Goal: Task Accomplishment & Management: Manage account settings

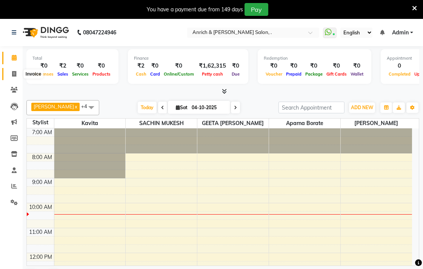
click at [12, 73] on icon at bounding box center [14, 74] width 4 height 6
select select "service"
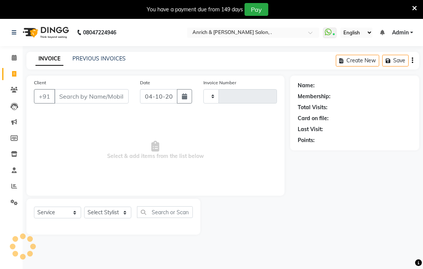
type input "1064"
select select "5924"
click at [77, 58] on link "PREVIOUS INVOICES" at bounding box center [98, 58] width 53 height 7
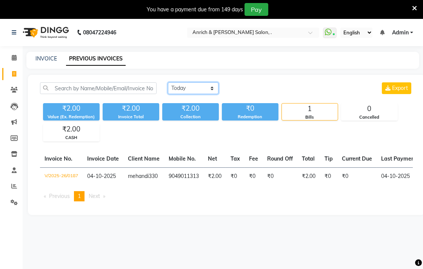
click at [190, 86] on select "Today Yesterday Custom Range" at bounding box center [193, 88] width 51 height 12
select select "yesterday"
click at [168, 82] on select "Today Yesterday Custom Range" at bounding box center [193, 88] width 51 height 12
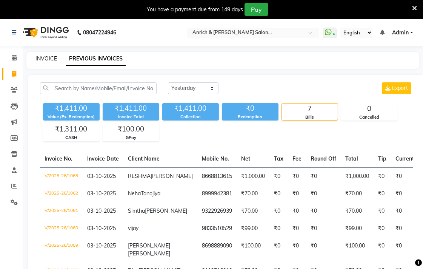
click at [55, 57] on link "INVOICE" at bounding box center [46, 58] width 22 height 7
select select "5924"
select select "service"
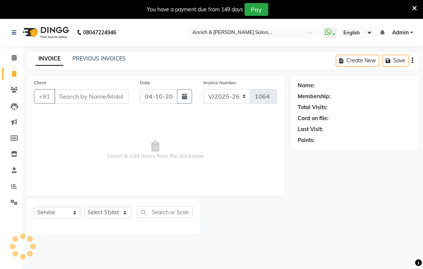
scroll to position [19, 0]
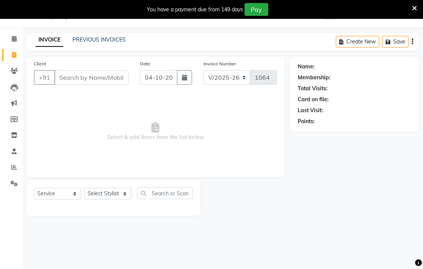
click at [75, 76] on input "Client" at bounding box center [91, 77] width 74 height 14
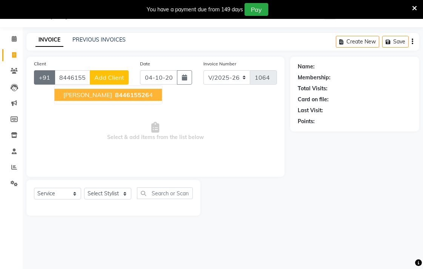
type input "8446155264"
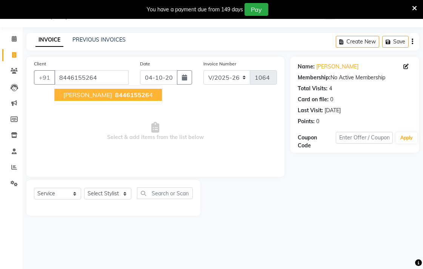
click at [85, 95] on span "kiara devani" at bounding box center [87, 95] width 49 height 8
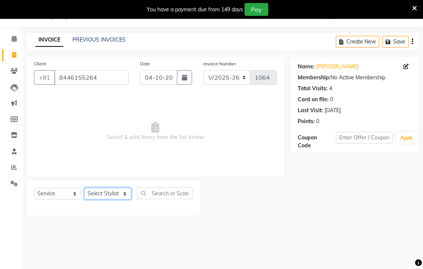
click at [122, 189] on select "Select Stylist Akansha Singh Aparna borate GEETA ANIL KUMAR BOYIRI Kavita SACHI…" at bounding box center [107, 194] width 47 height 12
select select "88950"
click at [84, 188] on select "Select Stylist Akansha Singh Aparna borate GEETA ANIL KUMAR BOYIRI Kavita SACHI…" at bounding box center [107, 194] width 47 height 12
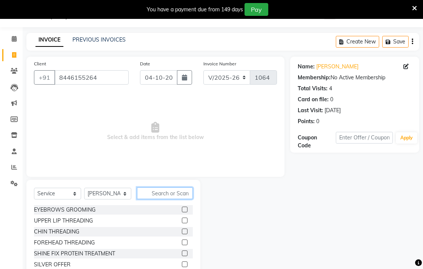
click at [161, 197] on input "text" at bounding box center [165, 193] width 56 height 12
click at [182, 210] on label at bounding box center [185, 209] width 6 height 6
click at [182, 210] on input "checkbox" at bounding box center [184, 209] width 5 height 5
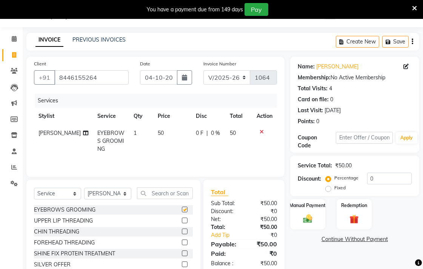
checkbox input "false"
drag, startPoint x: 180, startPoint y: 220, endPoint x: 180, endPoint y: 232, distance: 11.3
click at [182, 221] on label at bounding box center [185, 220] width 6 height 6
click at [182, 221] on input "checkbox" at bounding box center [184, 220] width 5 height 5
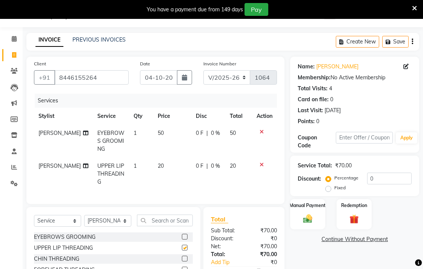
checkbox input "false"
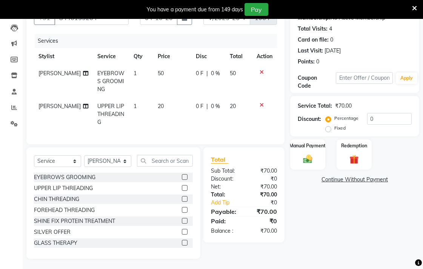
scroll to position [86, 0]
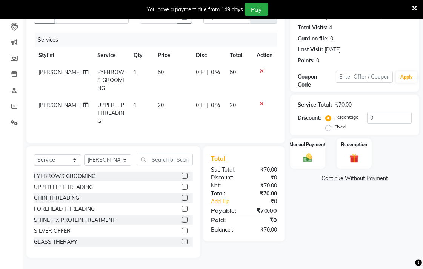
click at [182, 209] on label at bounding box center [185, 209] width 6 height 6
click at [182, 209] on input "checkbox" at bounding box center [184, 208] width 5 height 5
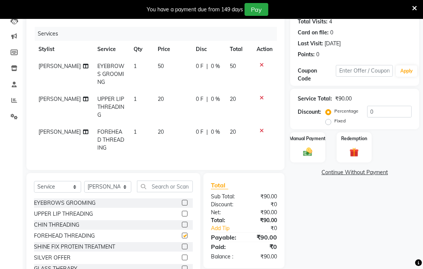
checkbox input "false"
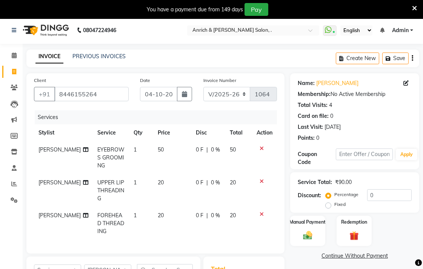
scroll to position [0, 0]
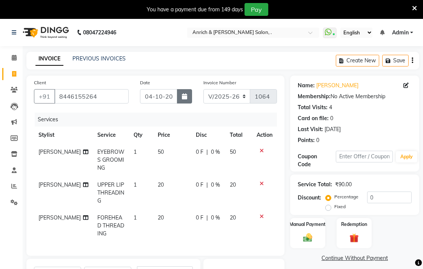
click at [183, 92] on button "button" at bounding box center [184, 96] width 15 height 14
select select "10"
select select "2025"
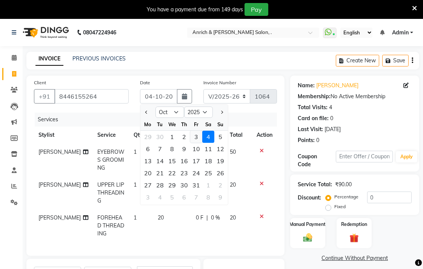
click at [195, 133] on div "3" at bounding box center [196, 137] width 12 height 12
type input "03-10-2025"
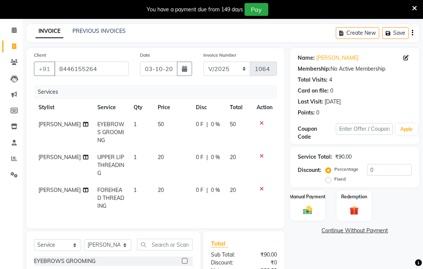
scroll to position [42, 0]
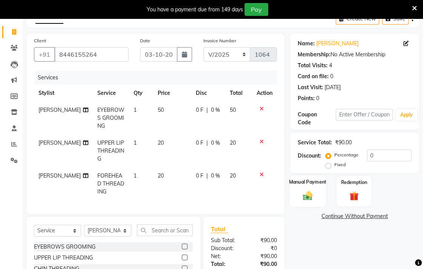
click at [319, 188] on div "Manual Payment" at bounding box center [307, 191] width 37 height 32
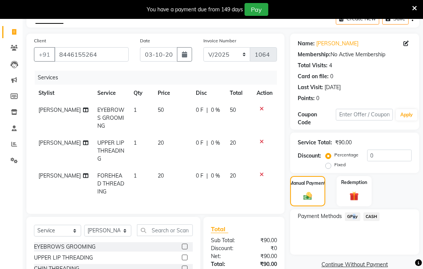
click at [352, 217] on span "GPay" at bounding box center [352, 216] width 15 height 9
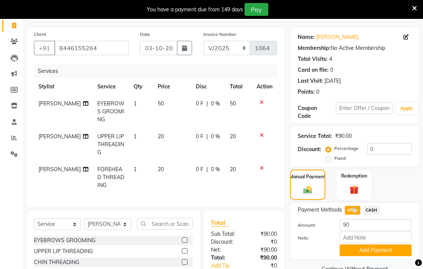
scroll to position [118, 0]
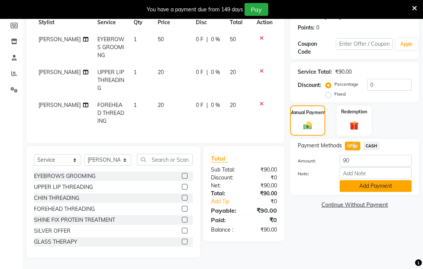
click at [372, 180] on button "Add Payment" at bounding box center [376, 186] width 72 height 12
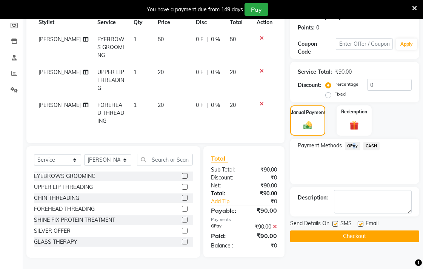
click at [373, 230] on button "Checkout" at bounding box center [354, 236] width 129 height 12
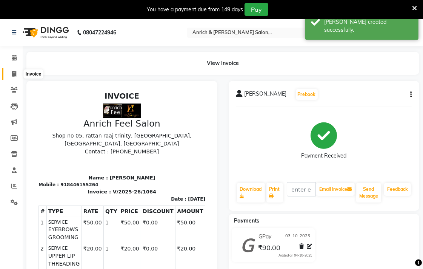
click at [13, 71] on icon at bounding box center [14, 74] width 4 height 6
select select "service"
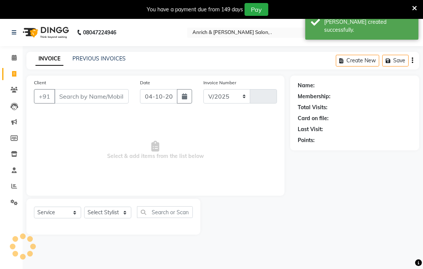
select select "5924"
type input "1065"
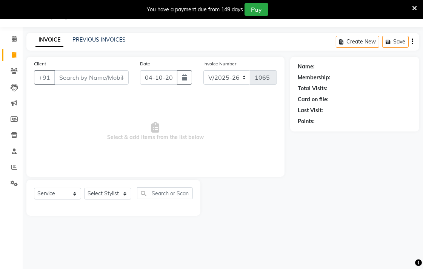
click at [80, 82] on input "Client" at bounding box center [91, 77] width 74 height 14
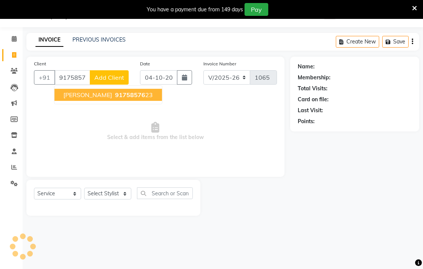
type input "9175857623"
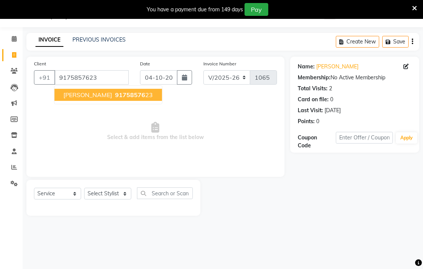
click at [104, 98] on span "[PERSON_NAME]" at bounding box center [87, 95] width 49 height 8
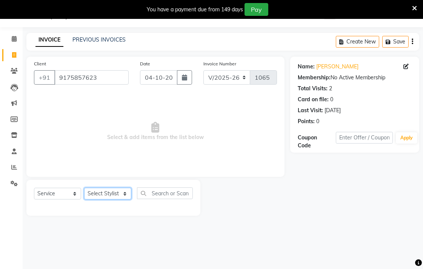
click at [99, 194] on select "Select Stylist Akansha Singh Aparna borate GEETA ANIL KUMAR BOYIRI Kavita SACHI…" at bounding box center [107, 194] width 47 height 12
select select "58402"
click at [84, 188] on select "Select Stylist Akansha Singh Aparna borate GEETA ANIL KUMAR BOYIRI Kavita SACHI…" at bounding box center [107, 194] width 47 height 12
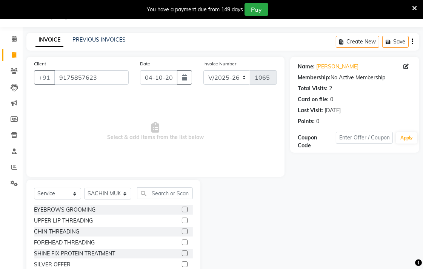
click at [182, 208] on label at bounding box center [185, 209] width 6 height 6
click at [182, 208] on input "checkbox" at bounding box center [184, 209] width 5 height 5
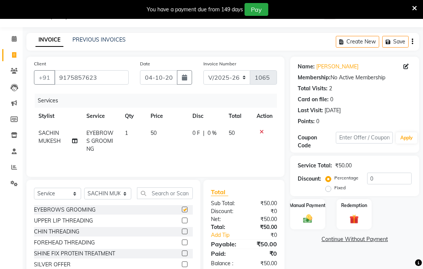
checkbox input "false"
click at [317, 221] on div "Manual Payment" at bounding box center [307, 214] width 37 height 32
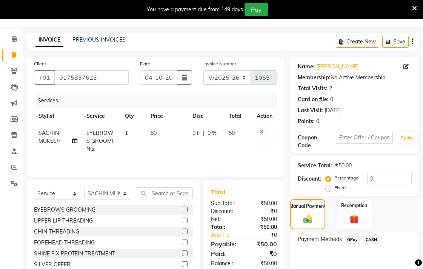
click at [368, 238] on span "CASH" at bounding box center [371, 239] width 16 height 9
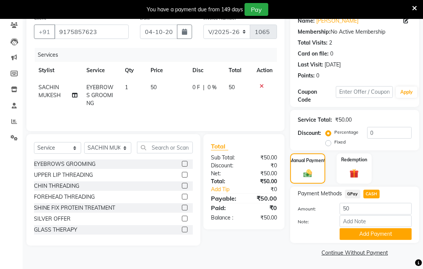
scroll to position [65, 0]
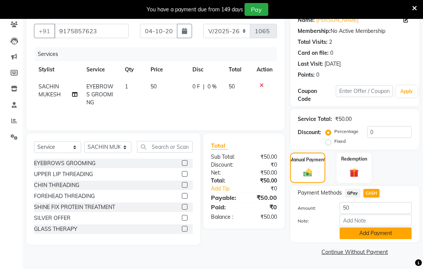
click at [367, 232] on button "Add Payment" at bounding box center [376, 233] width 72 height 12
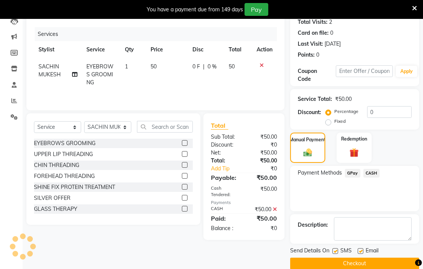
scroll to position [97, 0]
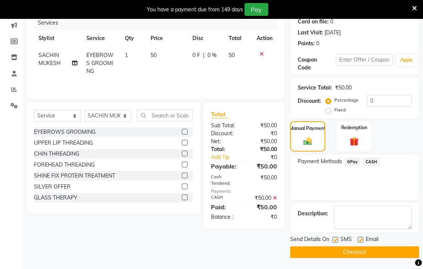
click at [360, 249] on button "Checkout" at bounding box center [354, 252] width 129 height 12
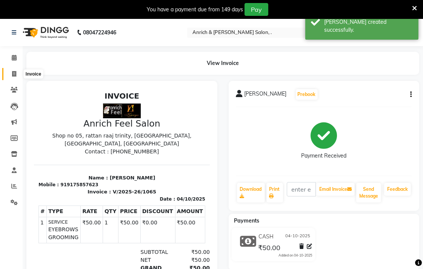
click at [10, 74] on span at bounding box center [14, 74] width 13 height 9
select select "5924"
select select "service"
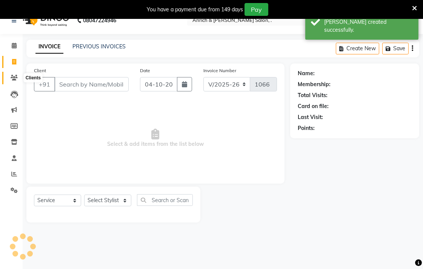
scroll to position [19, 0]
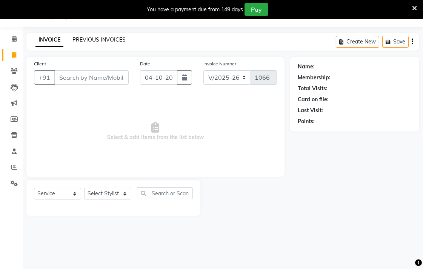
click at [93, 40] on link "PREVIOUS INVOICES" at bounding box center [98, 39] width 53 height 7
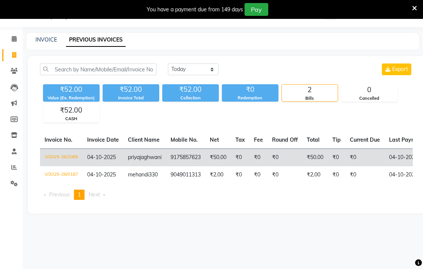
click at [178, 155] on td "9175857623" at bounding box center [185, 157] width 39 height 18
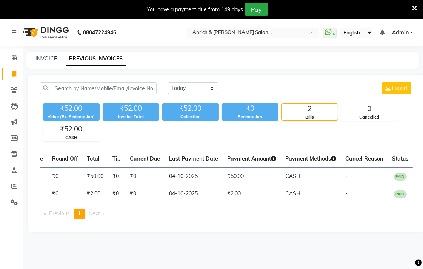
click at [44, 53] on div "INVOICE PREVIOUS INVOICES" at bounding box center [222, 60] width 393 height 17
click at [44, 57] on link "INVOICE" at bounding box center [46, 58] width 22 height 7
select select "5924"
select select "service"
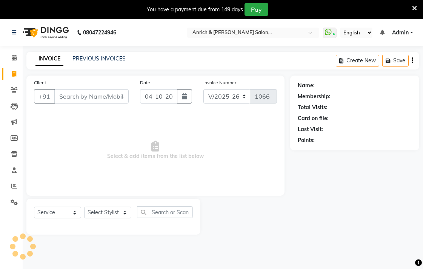
scroll to position [19, 0]
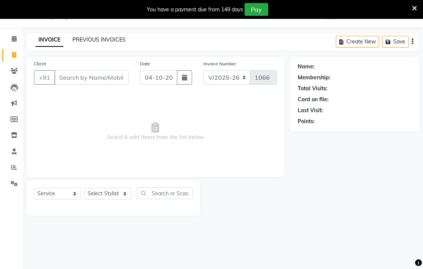
click at [99, 39] on link "PREVIOUS INVOICES" at bounding box center [98, 39] width 53 height 7
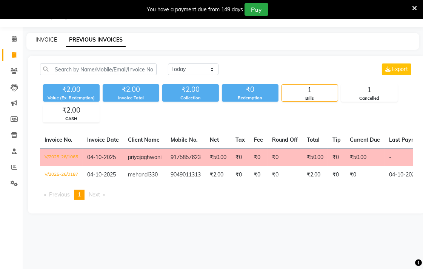
click at [42, 40] on link "INVOICE" at bounding box center [46, 39] width 22 height 7
select select "5924"
select select "service"
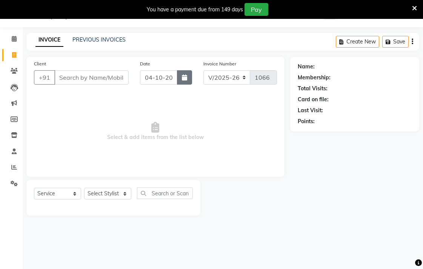
click at [183, 78] on icon "button" at bounding box center [184, 77] width 5 height 6
select select "10"
select select "2025"
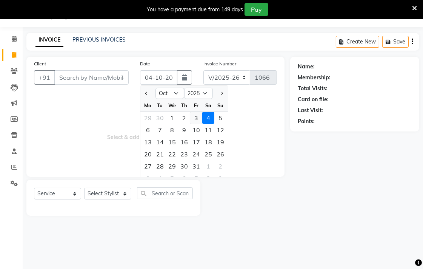
click at [194, 117] on div "3" at bounding box center [196, 118] width 12 height 12
type input "03-10-2025"
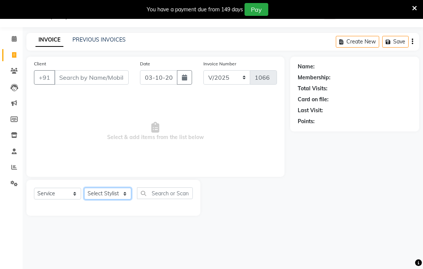
click at [121, 194] on select "Select Stylist Akansha Singh Aparna borate GEETA ANIL KUMAR BOYIRI Kavita SACHI…" at bounding box center [107, 194] width 47 height 12
select select "58402"
click at [84, 188] on select "Select Stylist Akansha Singh Aparna borate GEETA ANIL KUMAR BOYIRI Kavita SACHI…" at bounding box center [107, 194] width 47 height 12
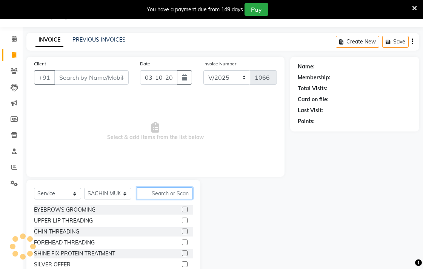
click at [155, 193] on input "text" at bounding box center [165, 193] width 56 height 12
click at [182, 209] on label at bounding box center [185, 209] width 6 height 6
click at [182, 209] on input "checkbox" at bounding box center [184, 209] width 5 height 5
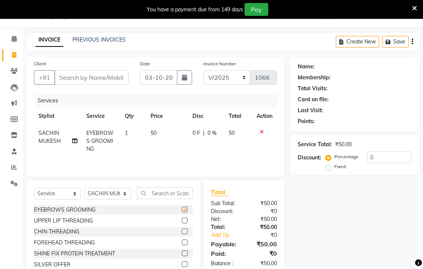
checkbox input "false"
click at [111, 76] on input "Client" at bounding box center [91, 77] width 74 height 14
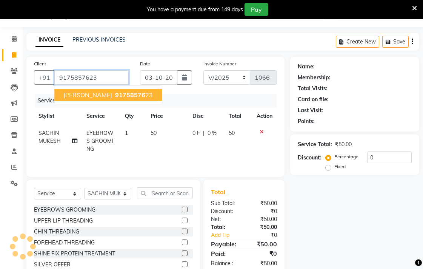
type input "9175857623"
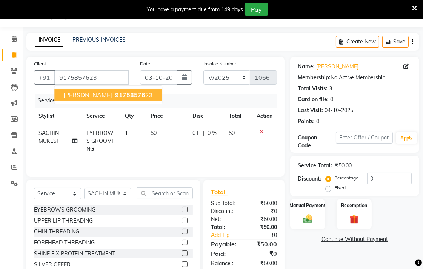
click at [115, 94] on span "91758576" at bounding box center [130, 95] width 30 height 8
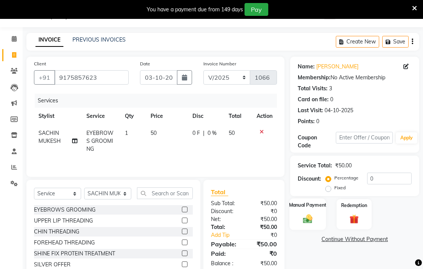
click at [316, 215] on div "Manual Payment" at bounding box center [307, 214] width 37 height 32
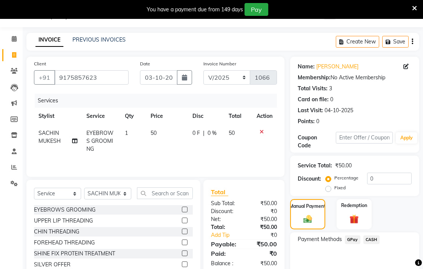
click at [367, 237] on span "CASH" at bounding box center [371, 239] width 16 height 9
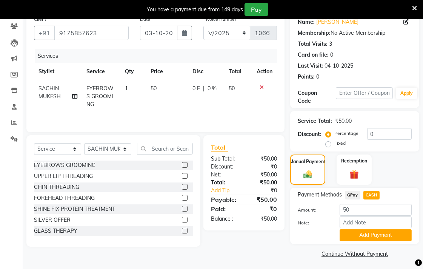
scroll to position [65, 0]
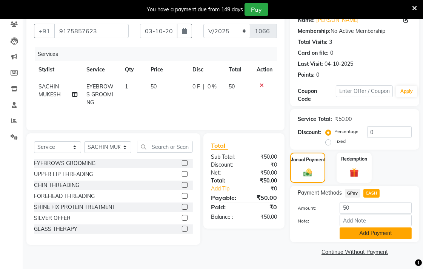
click at [351, 236] on button "Add Payment" at bounding box center [376, 233] width 72 height 12
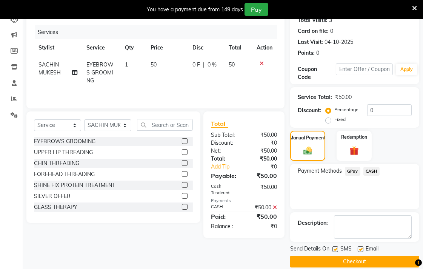
scroll to position [97, 0]
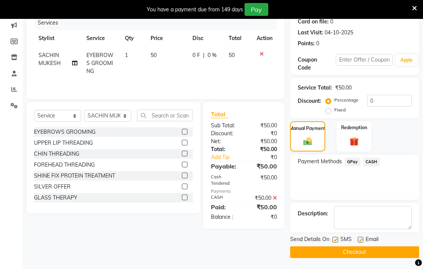
click at [324, 252] on button "Checkout" at bounding box center [354, 252] width 129 height 12
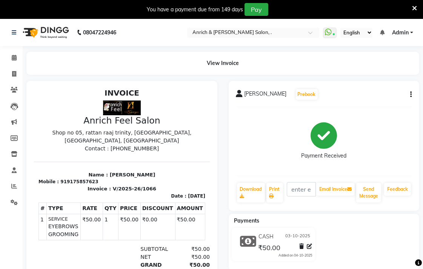
scroll to position [6, 0]
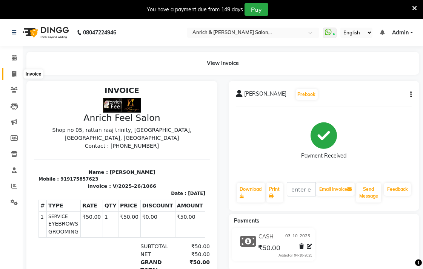
click at [10, 72] on span at bounding box center [14, 74] width 13 height 9
select select "5924"
select select "service"
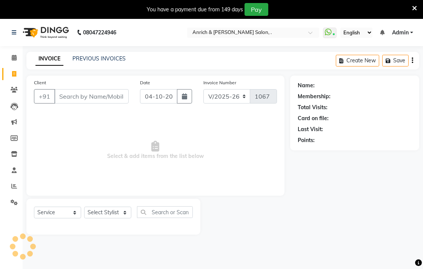
scroll to position [19, 0]
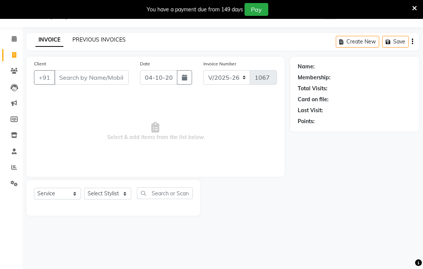
click at [101, 39] on link "PREVIOUS INVOICES" at bounding box center [98, 39] width 53 height 7
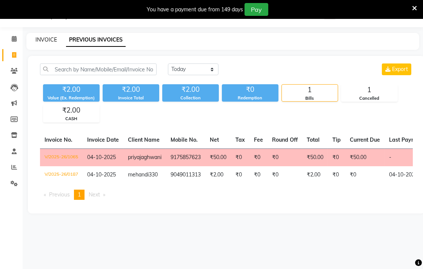
click at [46, 40] on link "INVOICE" at bounding box center [46, 39] width 22 height 7
select select "5924"
select select "service"
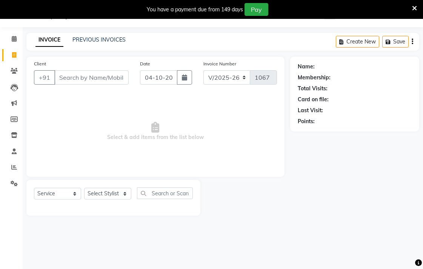
click at [67, 76] on input "Client" at bounding box center [91, 77] width 74 height 14
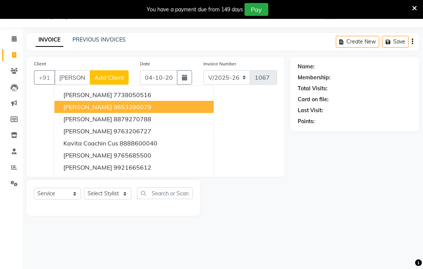
click at [72, 111] on button "Kavita Utwani 9653396079" at bounding box center [133, 107] width 159 height 12
type input "9653396079"
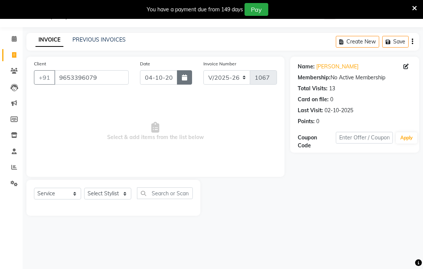
click at [184, 72] on button "button" at bounding box center [184, 77] width 15 height 14
select select "10"
select select "2025"
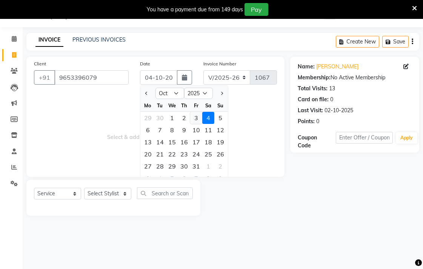
click at [195, 116] on div "3" at bounding box center [196, 118] width 12 height 12
type input "03-10-2025"
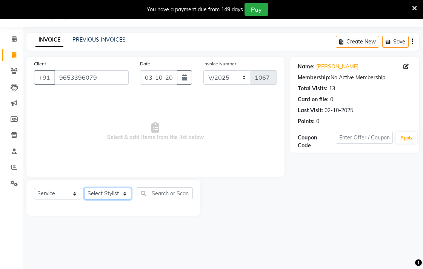
click at [114, 190] on select "Select Stylist Akansha Singh Aparna borate GEETA ANIL KUMAR BOYIRI Kavita SACHI…" at bounding box center [107, 194] width 47 height 12
select select "58402"
click at [84, 188] on select "Select Stylist Akansha Singh Aparna borate GEETA ANIL KUMAR BOYIRI Kavita SACHI…" at bounding box center [107, 194] width 47 height 12
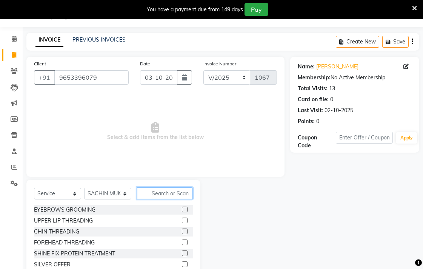
click at [149, 192] on input "text" at bounding box center [165, 193] width 56 height 12
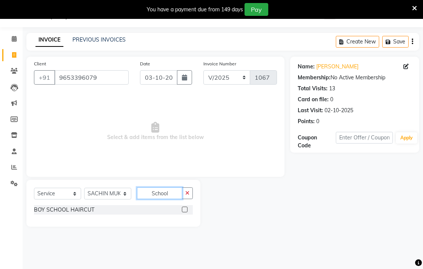
type input "School"
click at [186, 208] on label at bounding box center [185, 209] width 6 height 6
click at [186, 208] on input "checkbox" at bounding box center [184, 209] width 5 height 5
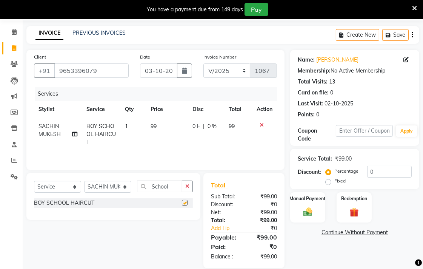
checkbox input "false"
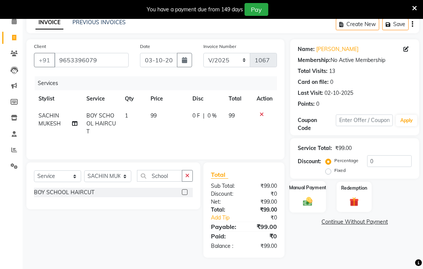
click at [316, 202] on div "Manual Payment" at bounding box center [307, 197] width 37 height 32
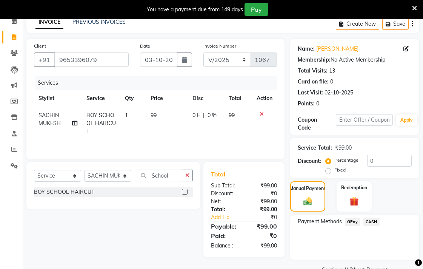
click at [367, 219] on span "CASH" at bounding box center [371, 221] width 16 height 9
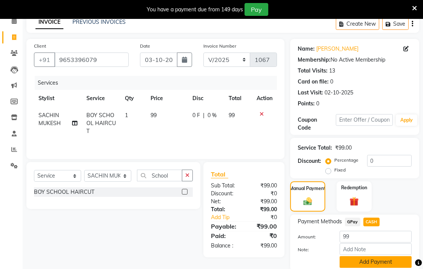
click at [370, 261] on button "Add Payment" at bounding box center [376, 262] width 72 height 12
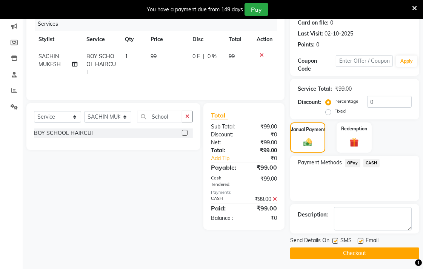
scroll to position [97, 0]
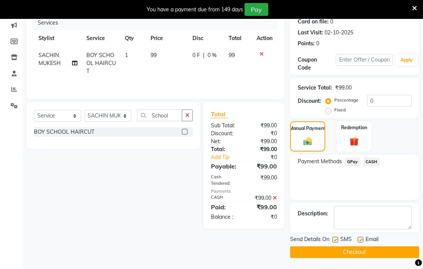
click at [339, 255] on button "Checkout" at bounding box center [354, 252] width 129 height 12
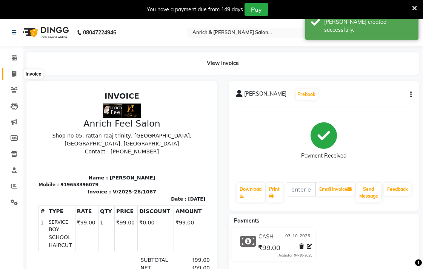
click at [16, 74] on icon at bounding box center [14, 74] width 4 height 6
select select "5924"
select select "service"
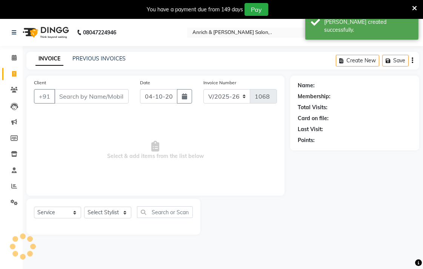
scroll to position [19, 0]
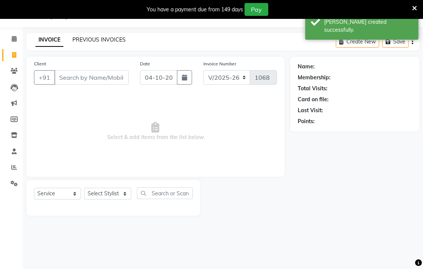
click at [85, 40] on link "PREVIOUS INVOICES" at bounding box center [98, 39] width 53 height 7
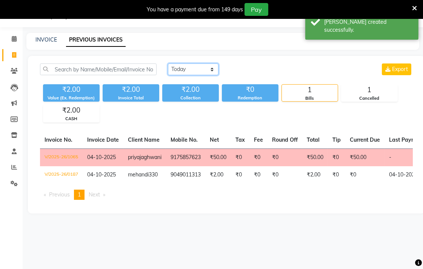
click at [185, 65] on select "Today Yesterday Custom Range" at bounding box center [193, 69] width 51 height 12
select select "yesterday"
click at [168, 63] on select "Today Yesterday Custom Range" at bounding box center [193, 69] width 51 height 12
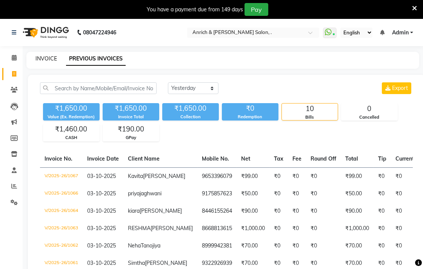
click at [51, 56] on link "INVOICE" at bounding box center [46, 58] width 22 height 7
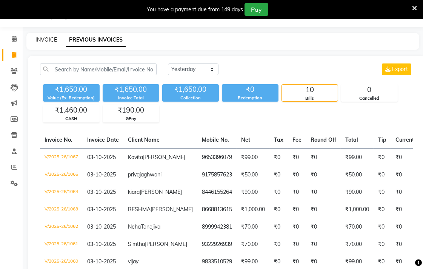
select select "5924"
select select "service"
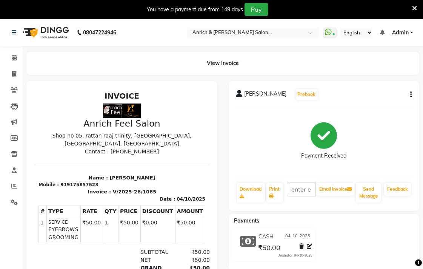
click at [411, 94] on icon "button" at bounding box center [411, 94] width 2 height 0
click at [369, 104] on div "Edit Invoice" at bounding box center [374, 103] width 52 height 9
select select "service"
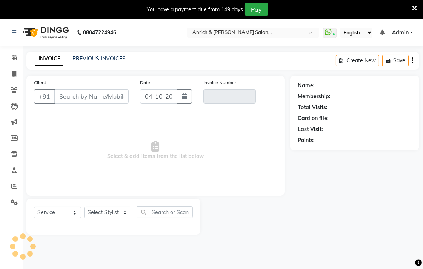
scroll to position [19, 0]
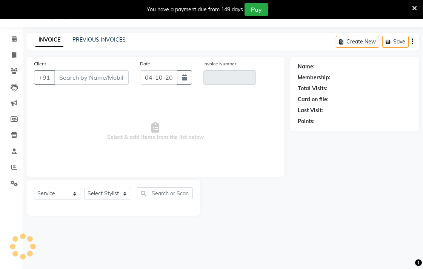
type input "9175857623"
type input "V/2025-26/1065"
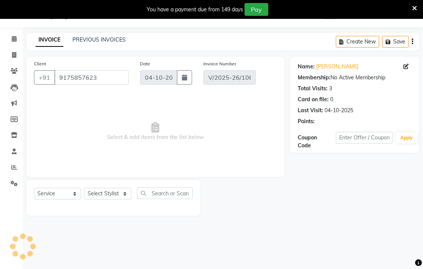
select select "select"
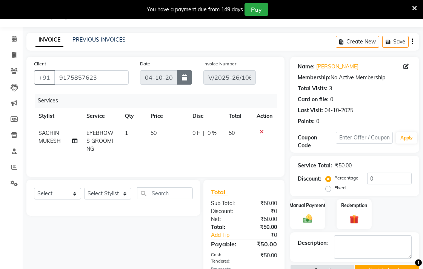
click at [187, 77] on icon "button" at bounding box center [184, 77] width 5 height 6
select select "10"
select select "2025"
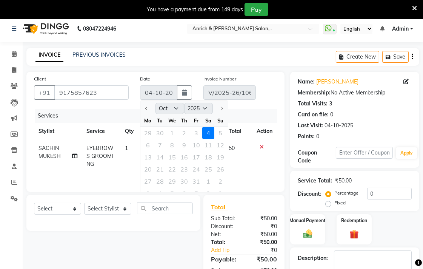
scroll to position [0, 0]
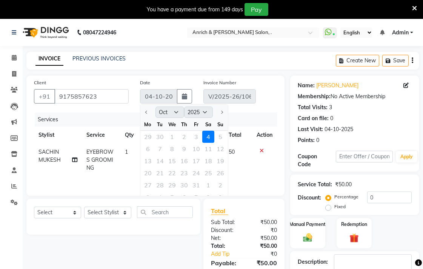
click at [412, 60] on icon "button" at bounding box center [413, 60] width 2 height 0
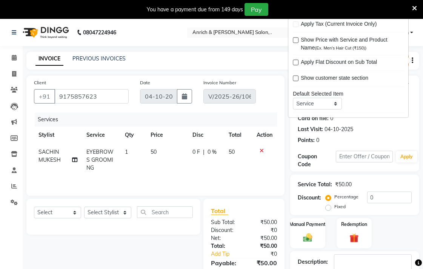
click at [245, 171] on td "50" at bounding box center [238, 159] width 28 height 33
select select "58402"
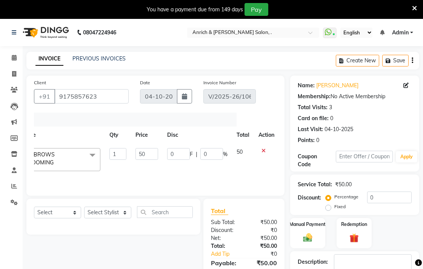
scroll to position [0, 47]
click at [96, 58] on link "PREVIOUS INVOICES" at bounding box center [98, 58] width 53 height 7
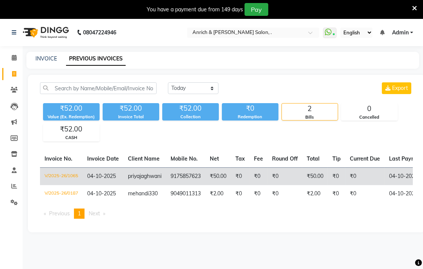
click at [265, 183] on td "₹0" at bounding box center [258, 176] width 18 height 18
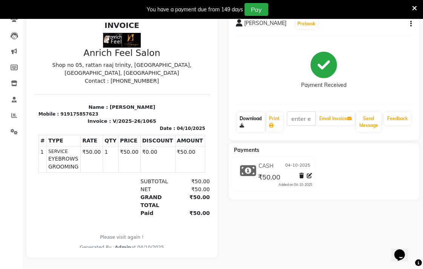
scroll to position [77, 0]
click at [300, 173] on icon at bounding box center [301, 175] width 5 height 5
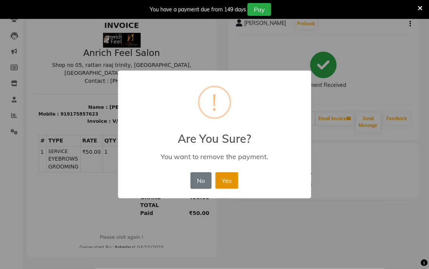
click at [233, 184] on button "Yes" at bounding box center [226, 180] width 23 height 17
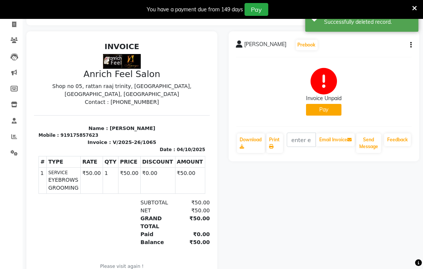
scroll to position [35, 0]
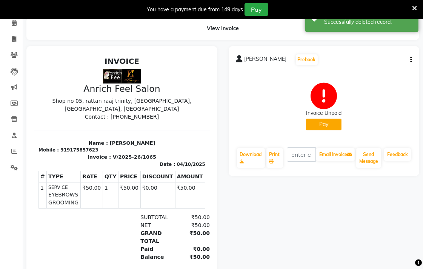
click at [413, 57] on div "priya jaghwani Prebook Invoice Unpaid Pay Download Print Email Invoice Send Mes…" at bounding box center [324, 111] width 191 height 130
click at [412, 59] on div "priya jaghwani Prebook Invoice Unpaid Pay Download Print Email Invoice Send Mes…" at bounding box center [324, 111] width 191 height 130
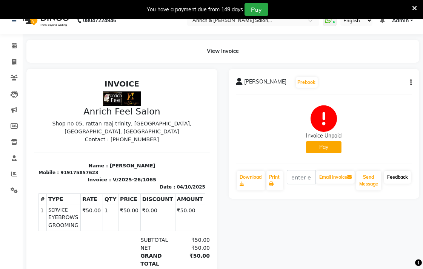
scroll to position [0, 0]
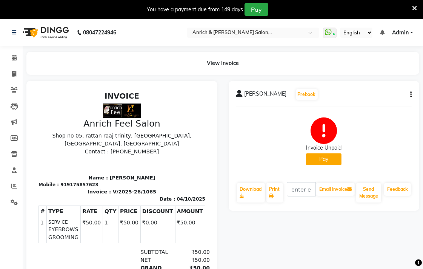
click at [410, 95] on icon "button" at bounding box center [411, 94] width 2 height 0
click at [369, 75] on div "Cancel Invoice" at bounding box center [374, 75] width 52 height 9
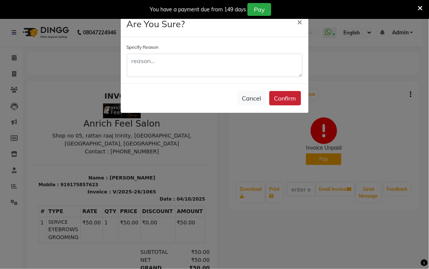
click at [287, 98] on button "Confirm" at bounding box center [285, 98] width 32 height 14
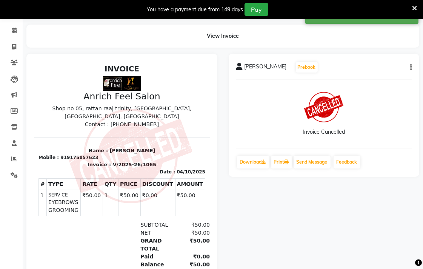
scroll to position [42, 0]
